Goal: Task Accomplishment & Management: Use online tool/utility

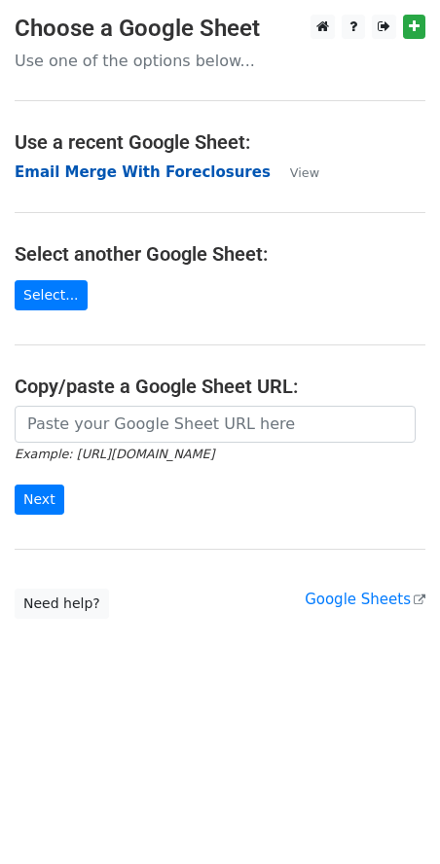
click at [149, 175] on strong "Email Merge With Foreclosures" at bounding box center [143, 172] width 256 height 18
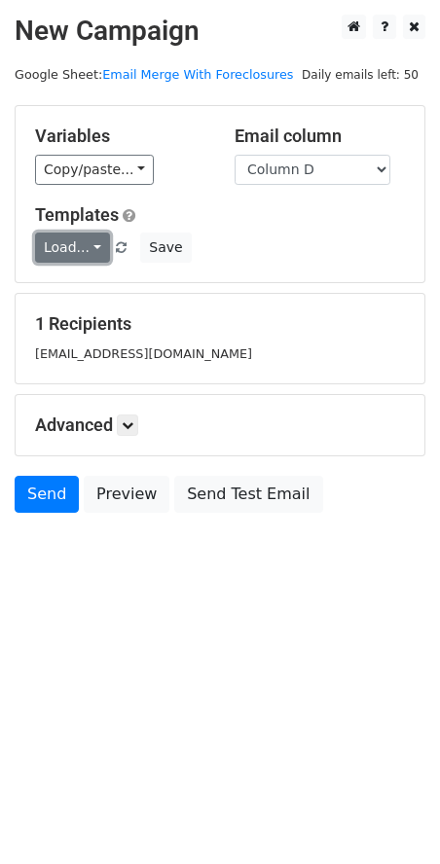
click at [89, 251] on link "Load..." at bounding box center [72, 247] width 75 height 30
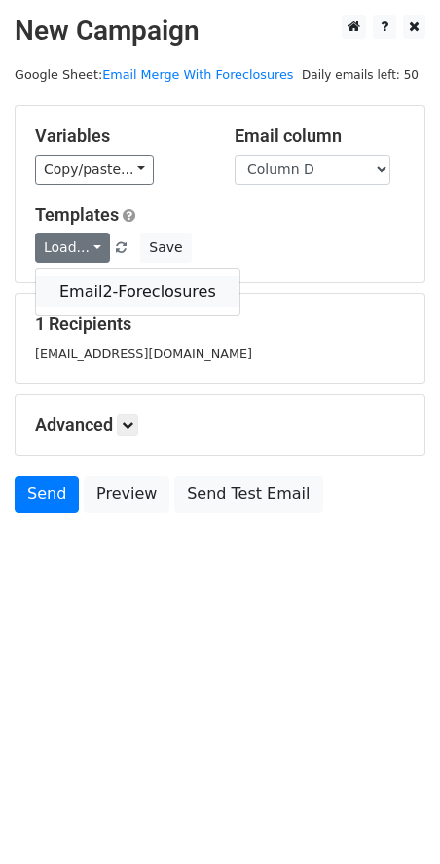
click at [78, 285] on link "Email2-Foreclosures" at bounding box center [137, 291] width 203 height 31
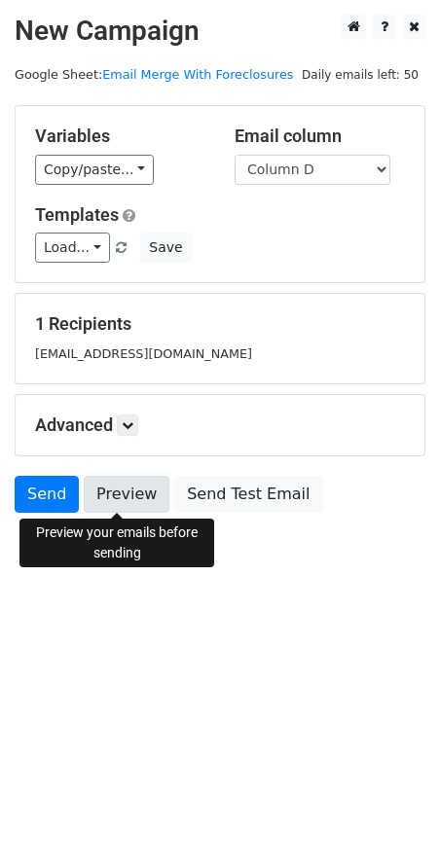
click at [116, 507] on link "Preview" at bounding box center [127, 494] width 86 height 37
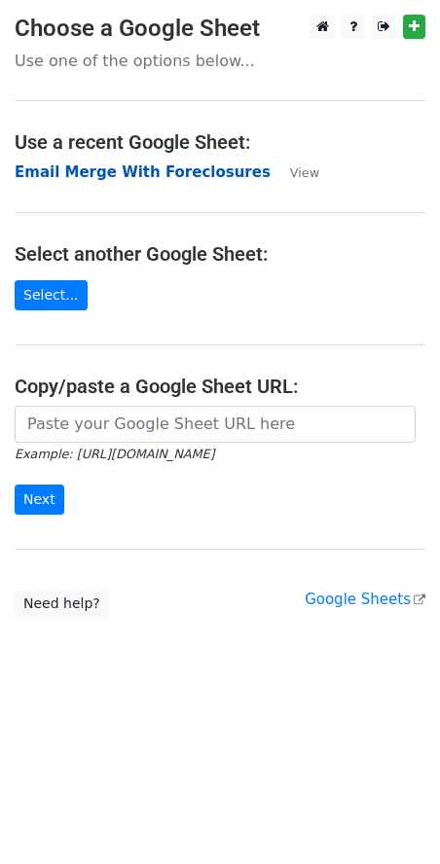
click at [160, 172] on strong "Email Merge With Foreclosures" at bounding box center [143, 172] width 256 height 18
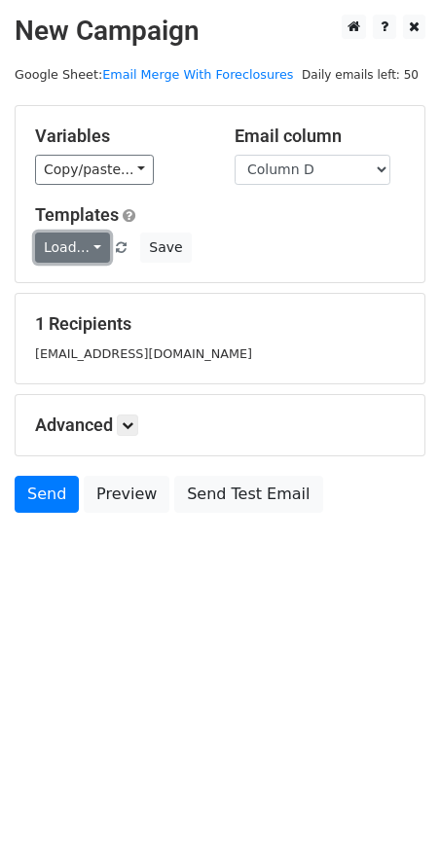
click at [91, 250] on link "Load..." at bounding box center [72, 247] width 75 height 30
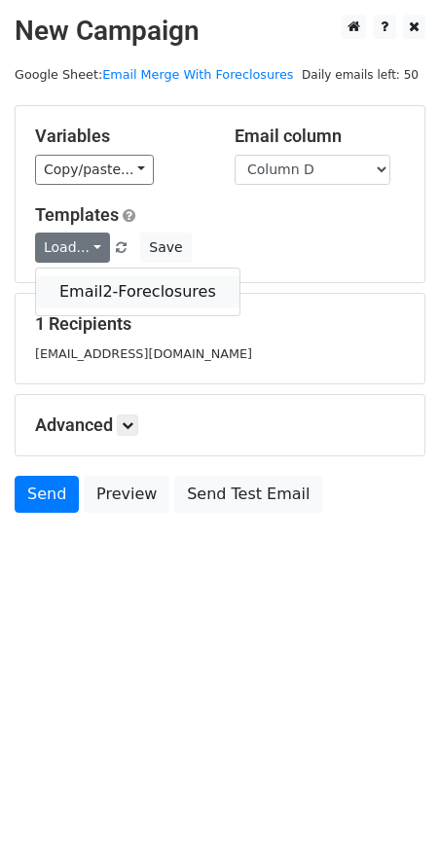
click at [83, 292] on link "Email2-Foreclosures" at bounding box center [137, 291] width 203 height 31
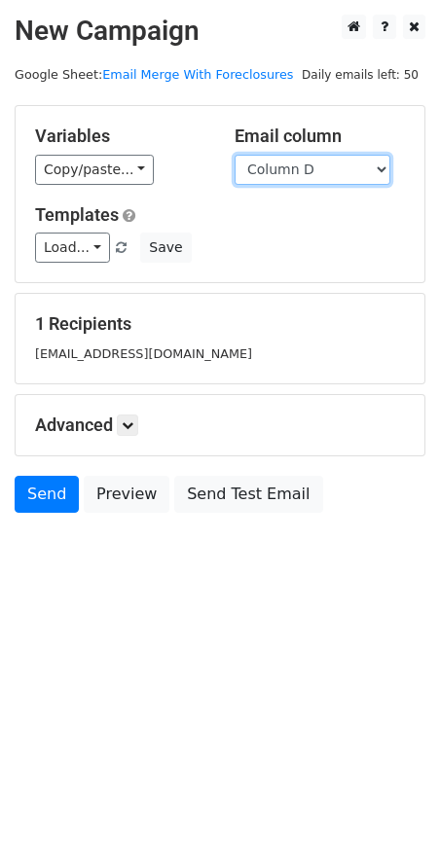
click at [374, 176] on select "Column A Column B Column C Column D Column E" at bounding box center [312, 170] width 156 height 30
select select "Column E"
click at [234, 155] on select "Column A Column B Column C Column D Column E" at bounding box center [312, 170] width 156 height 30
